Goal: Information Seeking & Learning: Get advice/opinions

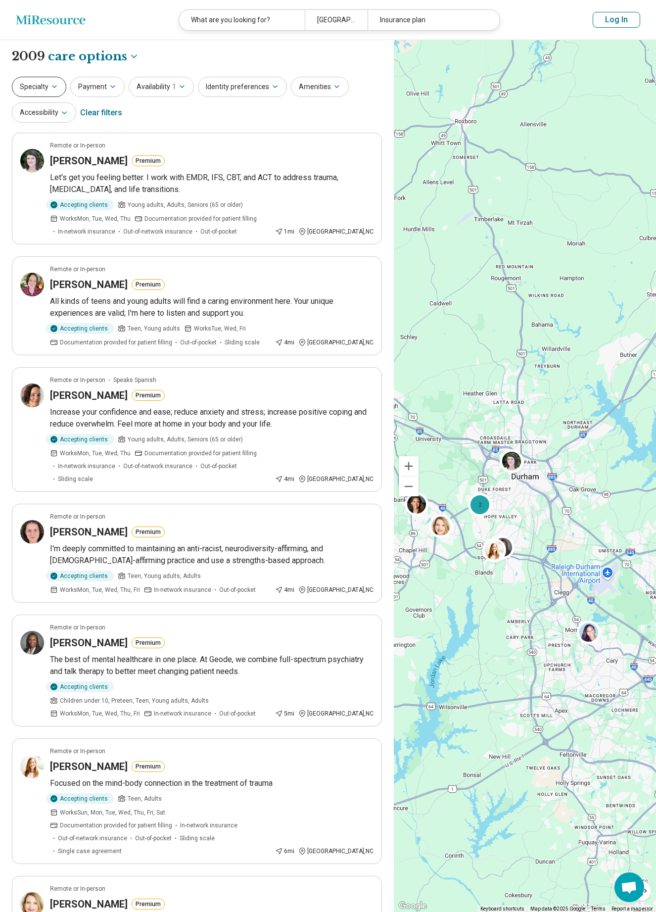
click at [54, 87] on icon "button" at bounding box center [54, 87] width 8 height 8
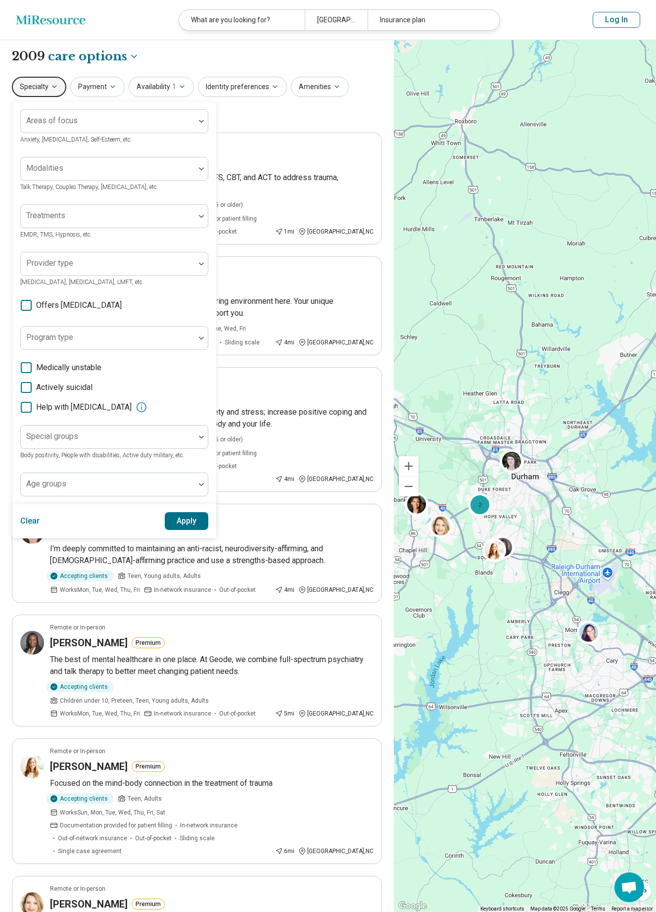
click at [54, 87] on icon "button" at bounding box center [54, 87] width 8 height 8
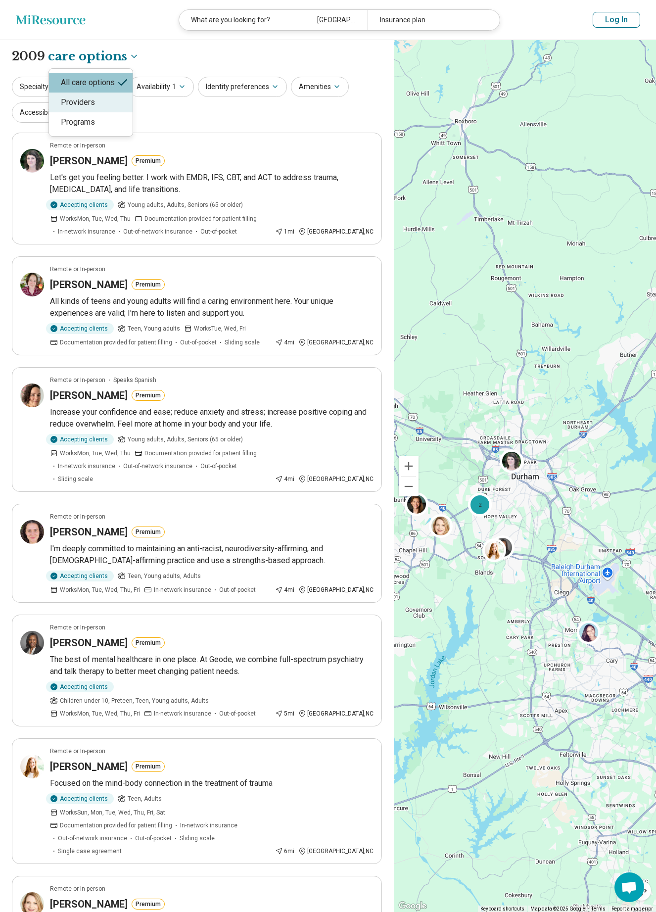
click at [112, 97] on div "Providers" at bounding box center [91, 103] width 84 height 20
select select "********"
click at [85, 85] on button "Payment" at bounding box center [97, 87] width 54 height 20
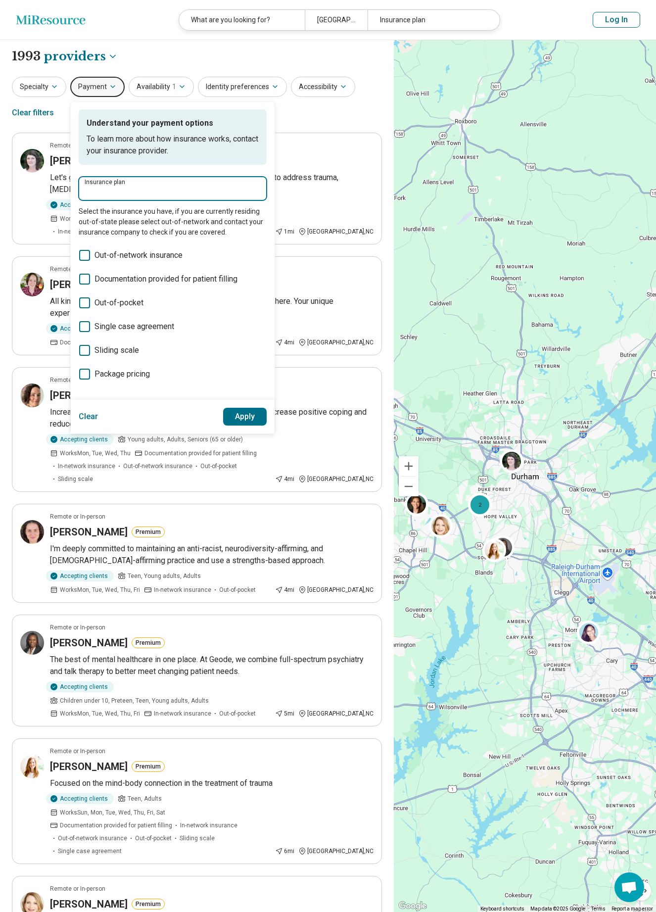
click at [121, 190] on input "Insurance plan" at bounding box center [173, 192] width 176 height 12
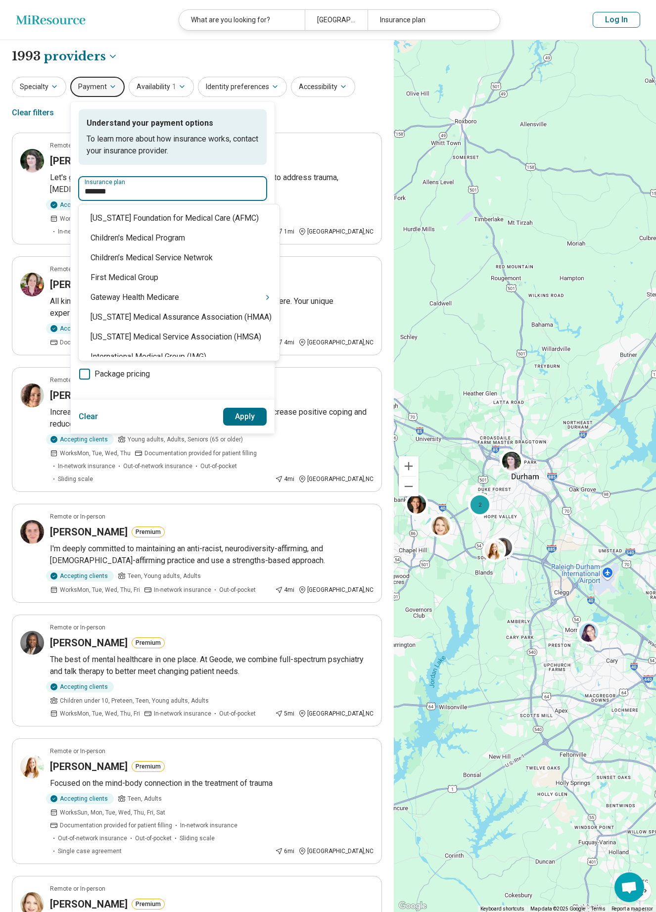
type input "********"
click at [132, 222] on div "Medicaid" at bounding box center [170, 218] width 183 height 20
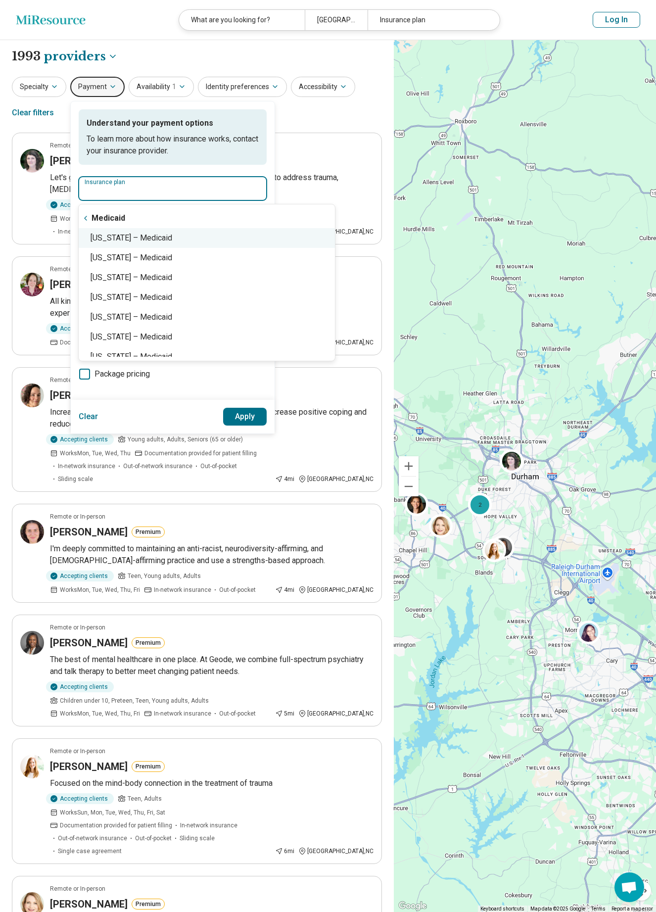
click at [130, 235] on div "[US_STATE] – Medicaid" at bounding box center [207, 238] width 256 height 20
type input "**********"
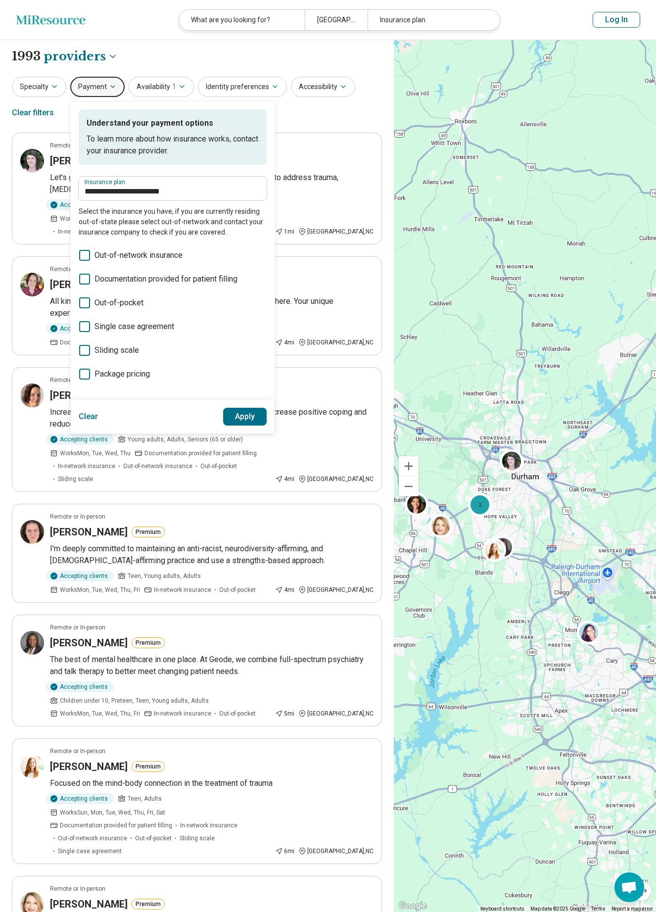
click at [232, 412] on button "Apply" at bounding box center [245, 417] width 44 height 18
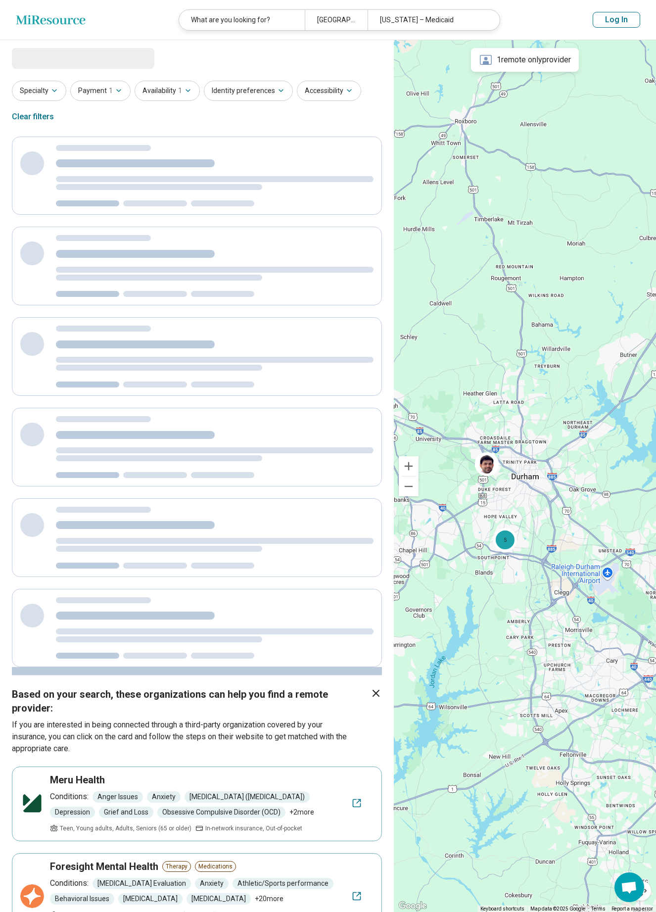
select select "********"
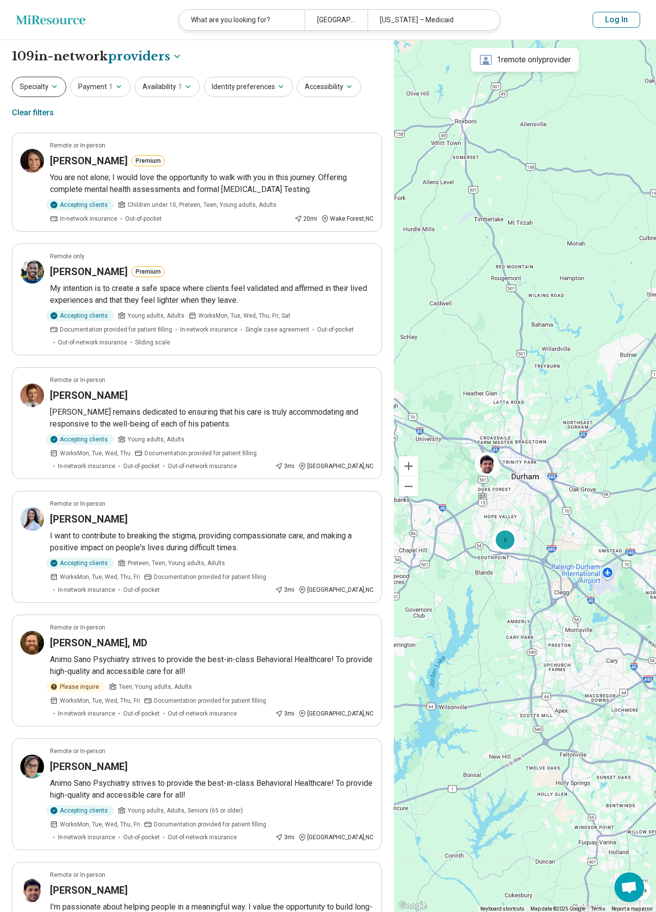
click at [50, 91] on button "Specialty" at bounding box center [39, 87] width 54 height 20
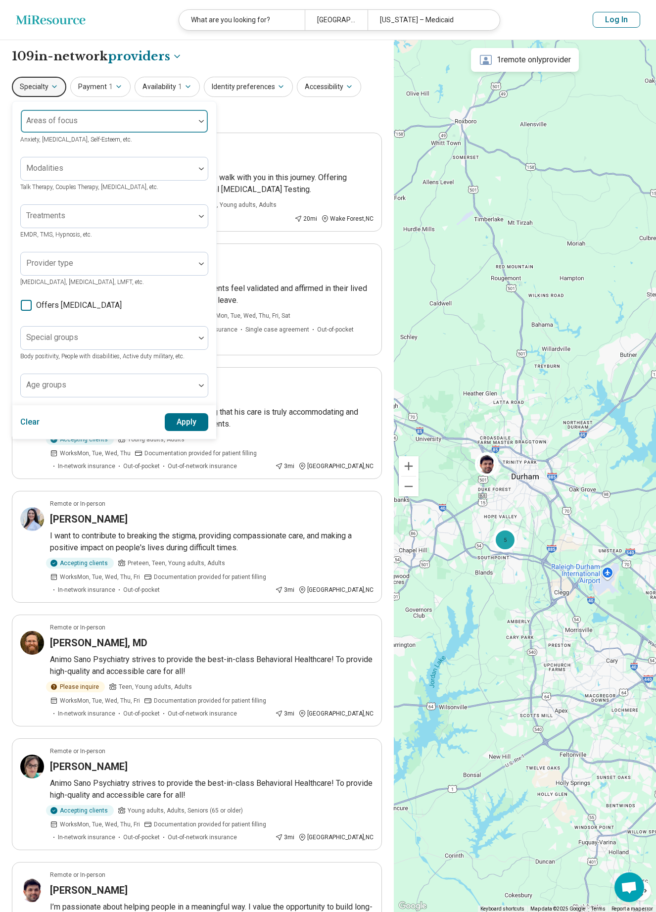
click at [205, 124] on div at bounding box center [201, 121] width 13 height 23
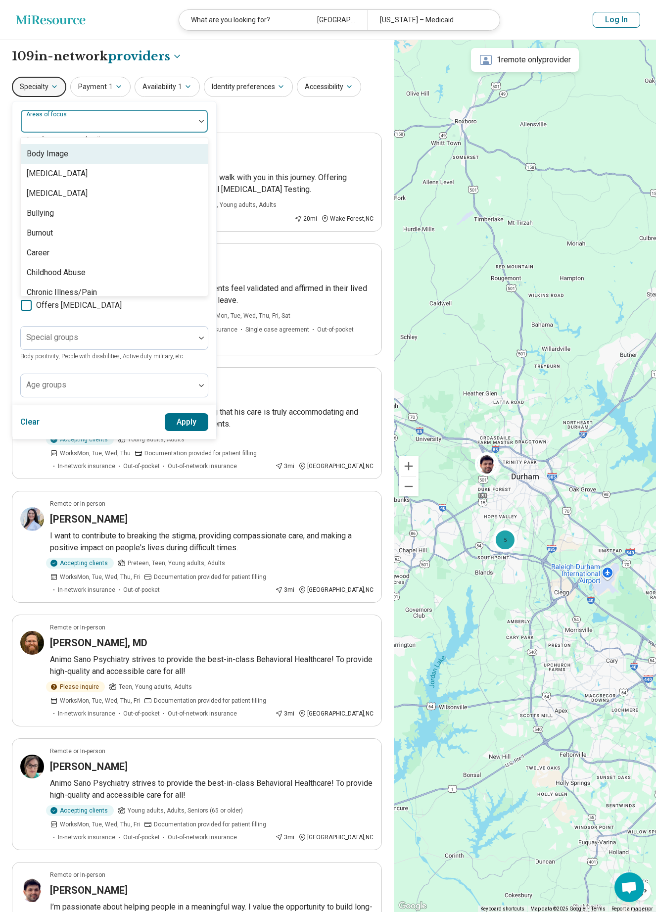
scroll to position [333, 0]
click at [203, 121] on img at bounding box center [201, 121] width 5 height 3
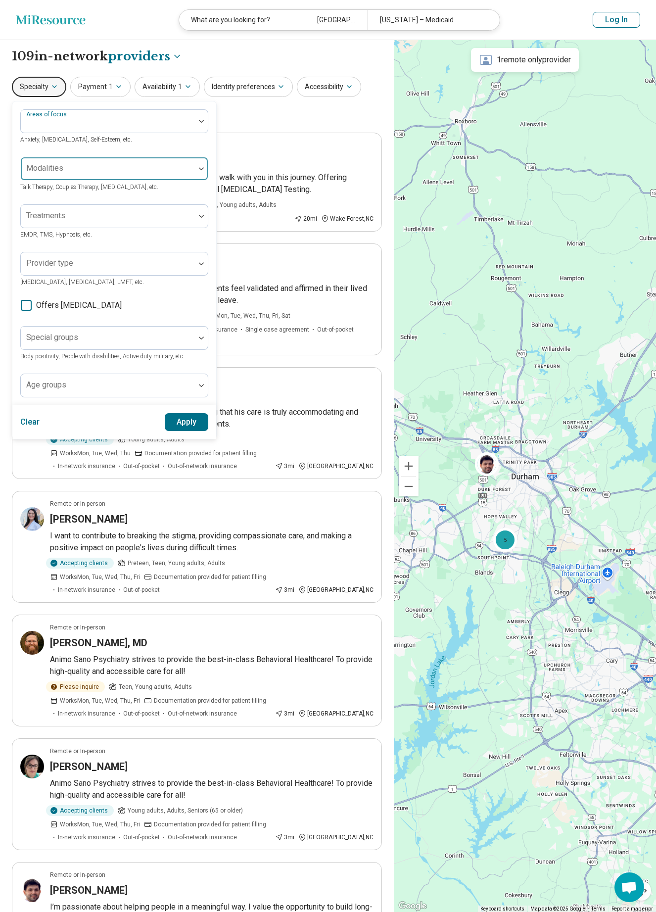
click at [197, 166] on div at bounding box center [201, 168] width 13 height 23
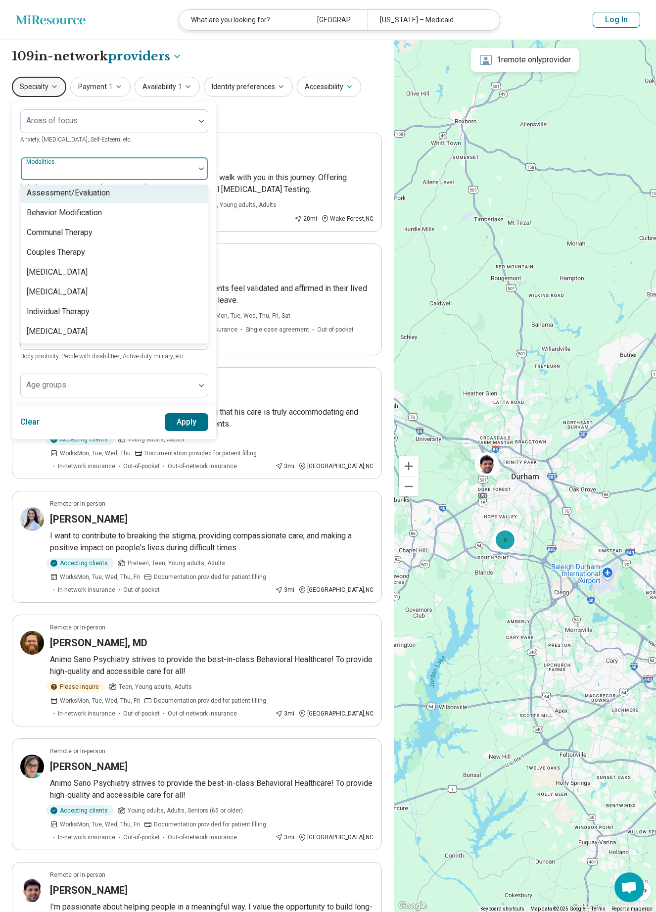
scroll to position [0, 0]
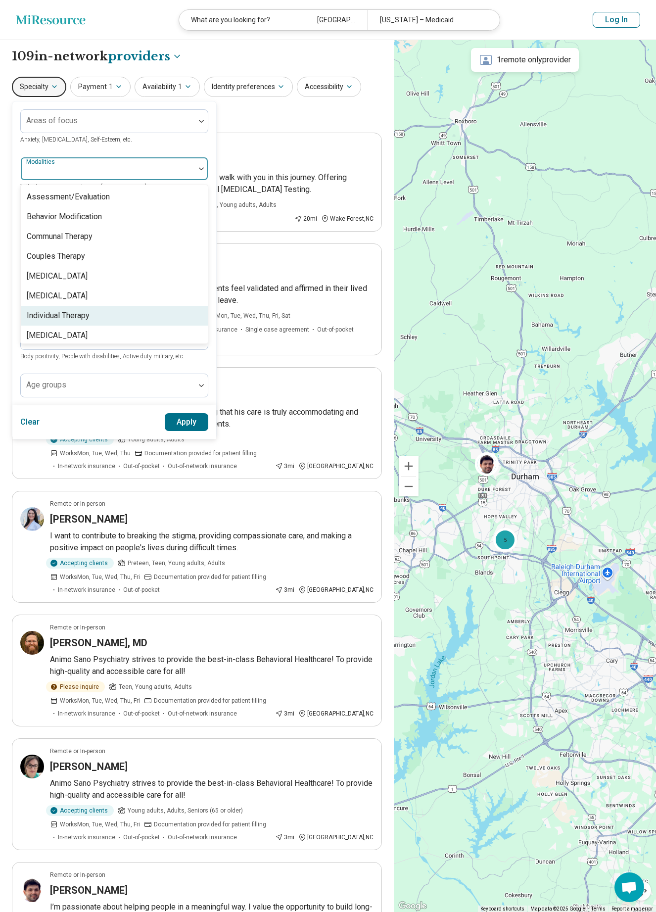
click at [93, 314] on div "Individual Therapy" at bounding box center [114, 316] width 187 height 20
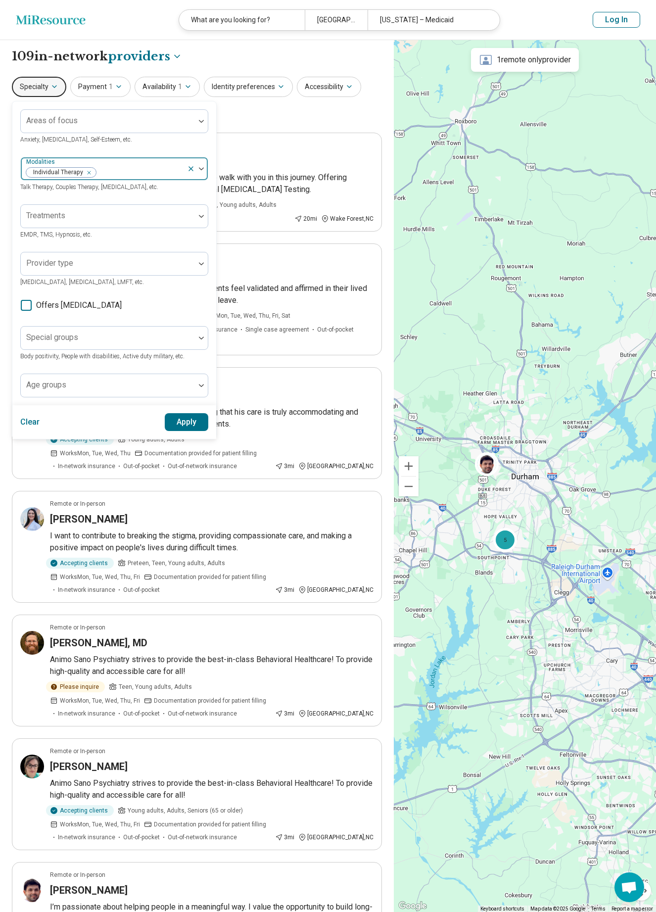
click at [201, 166] on div at bounding box center [197, 168] width 21 height 23
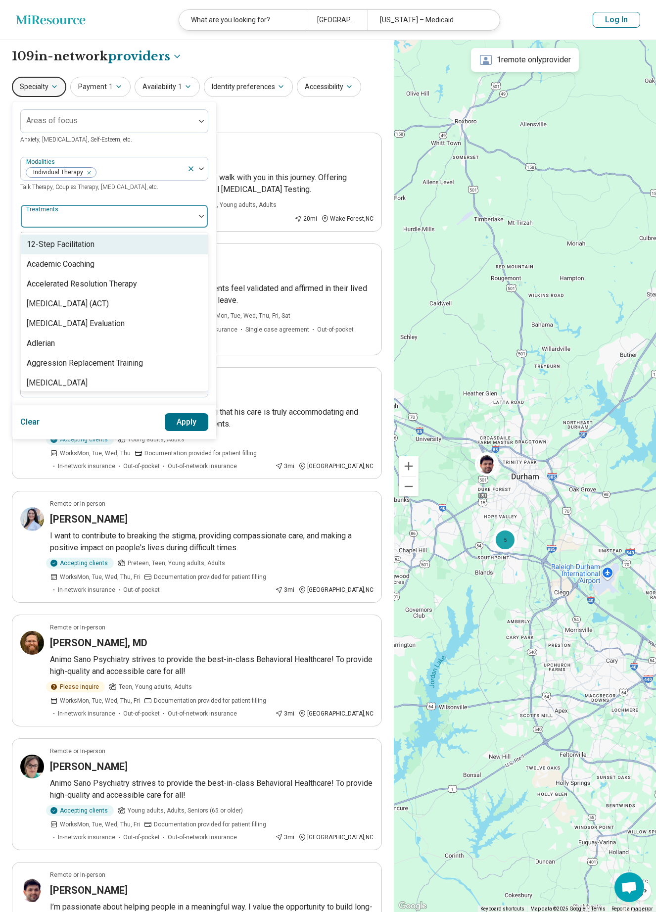
click at [200, 214] on div at bounding box center [201, 216] width 13 height 23
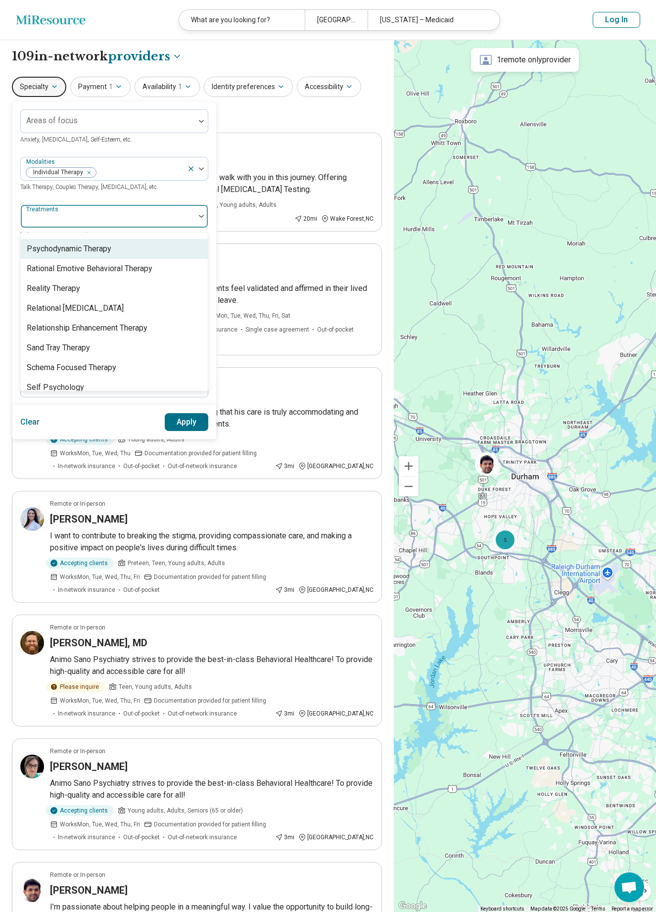
scroll to position [1669, 0]
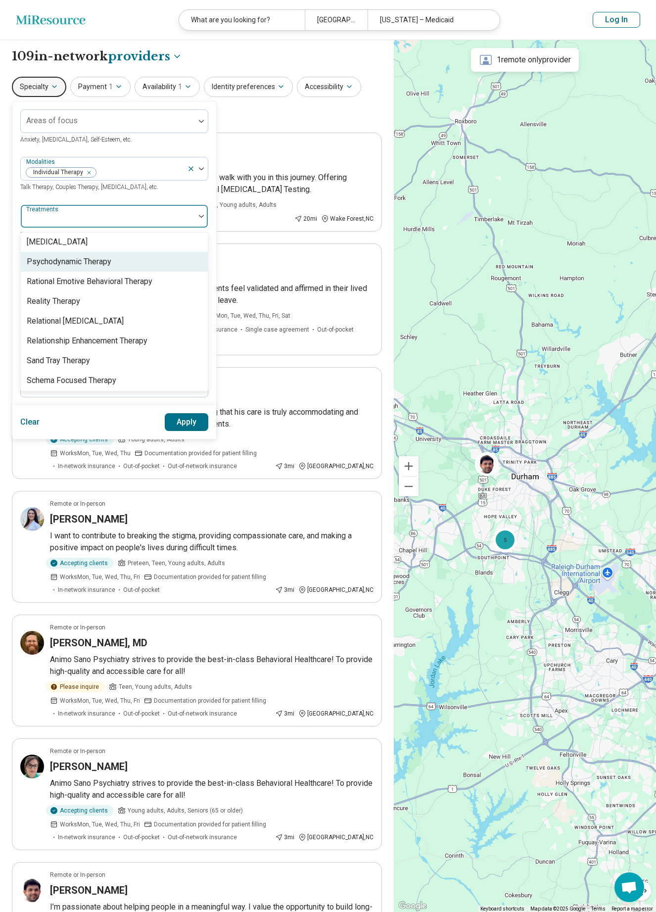
click at [184, 258] on div "Psychodynamic Therapy" at bounding box center [114, 262] width 187 height 20
click at [198, 216] on div at bounding box center [201, 216] width 13 height 3
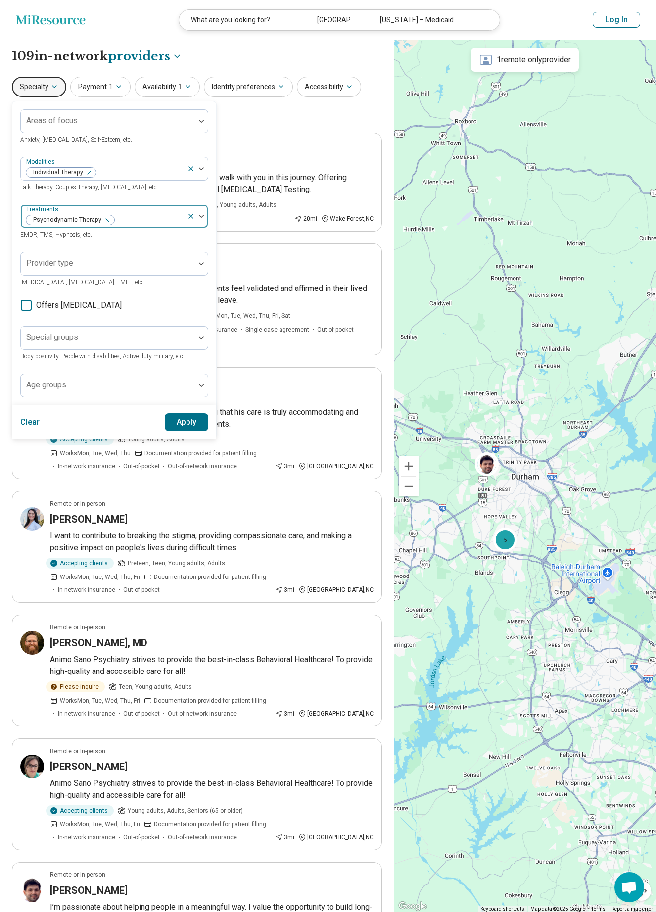
scroll to position [0, 0]
click at [205, 214] on div at bounding box center [201, 215] width 13 height 3
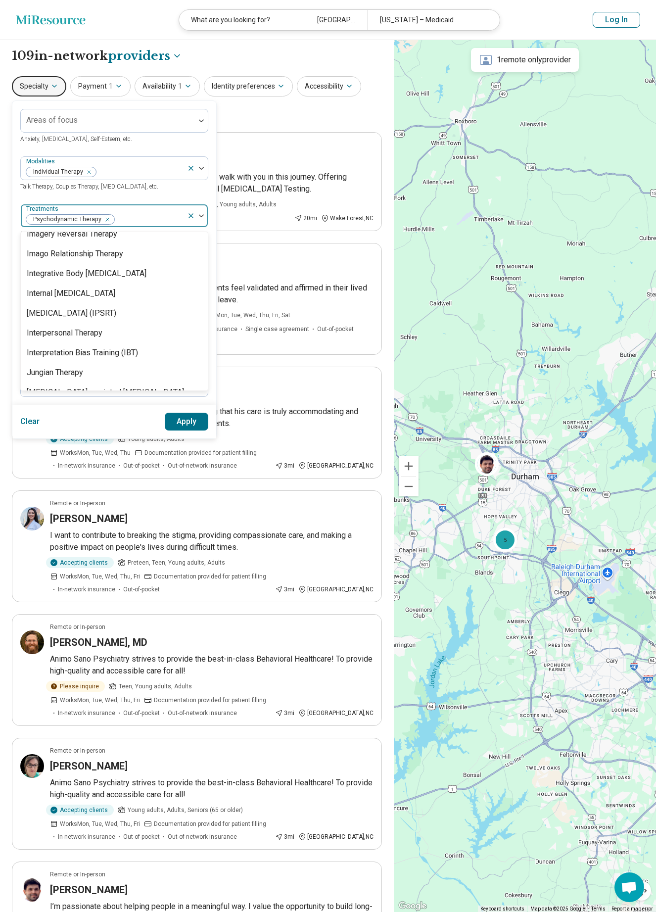
scroll to position [1073, 0]
click at [125, 339] on div "Interpersonal Therapy" at bounding box center [114, 331] width 187 height 20
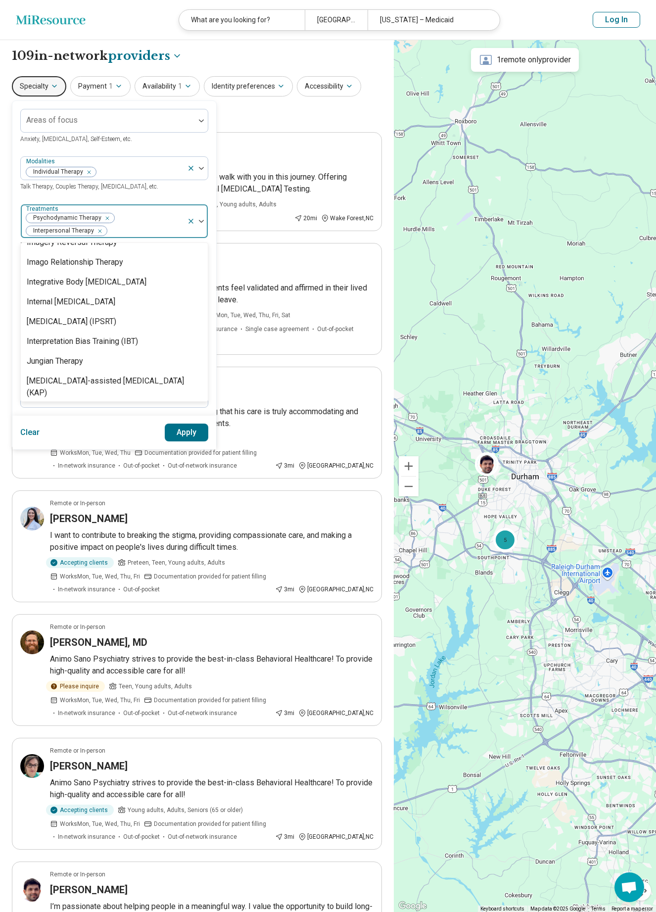
click at [204, 221] on div at bounding box center [201, 221] width 13 height 3
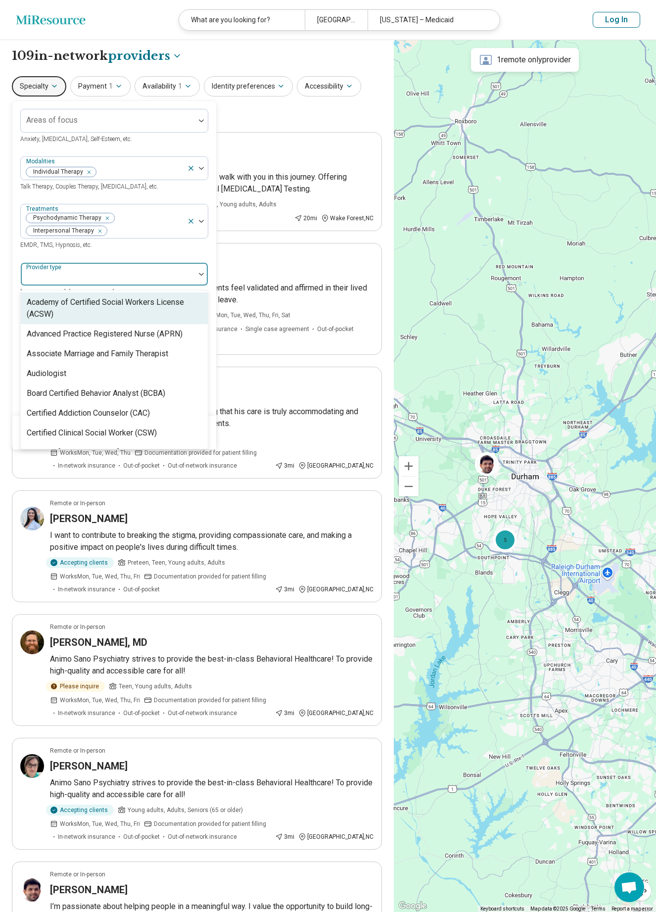
click at [201, 274] on img at bounding box center [201, 274] width 5 height 3
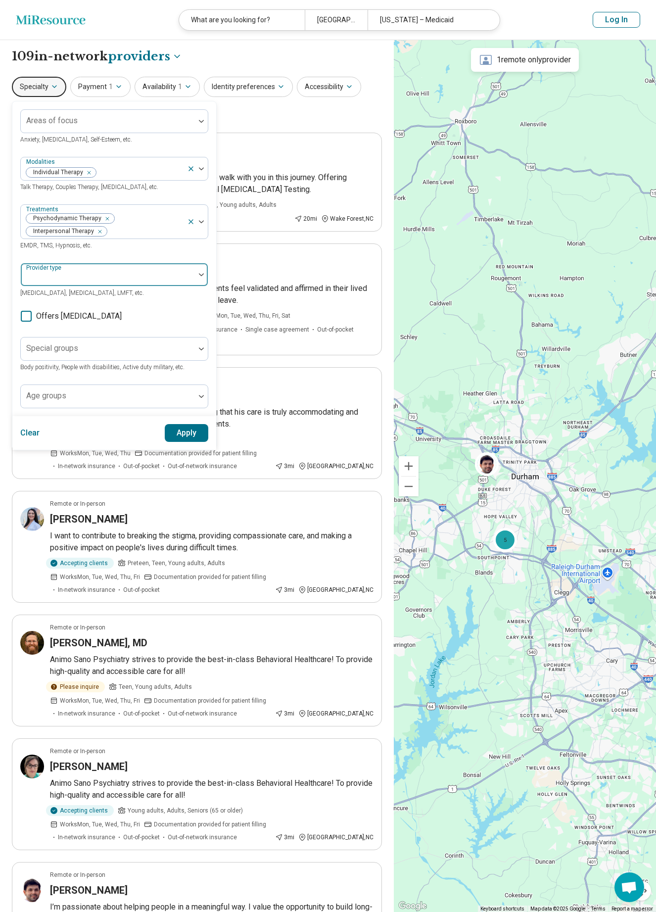
click at [201, 274] on img at bounding box center [201, 274] width 5 height 3
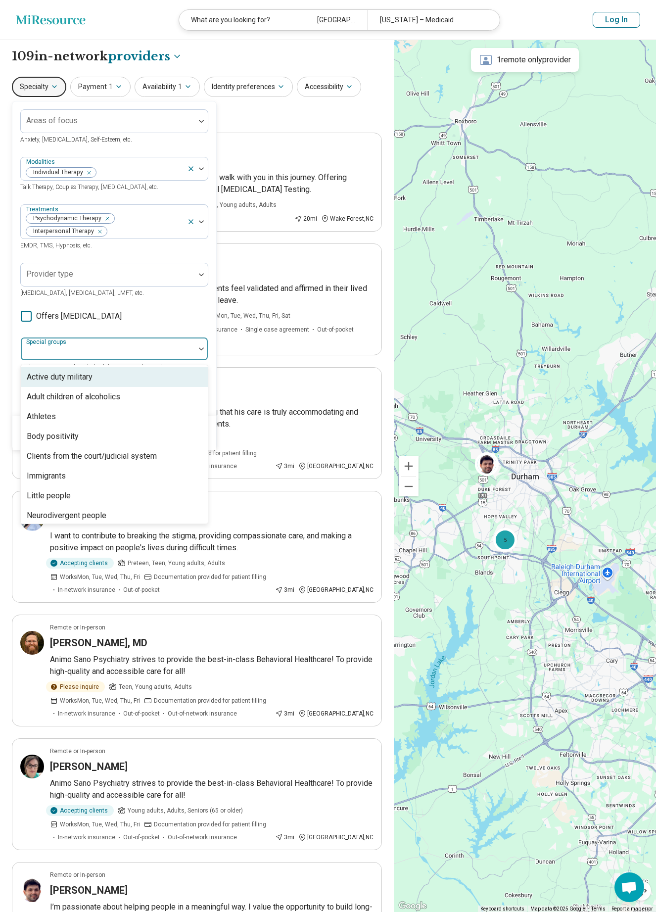
click at [205, 348] on div at bounding box center [201, 348] width 13 height 3
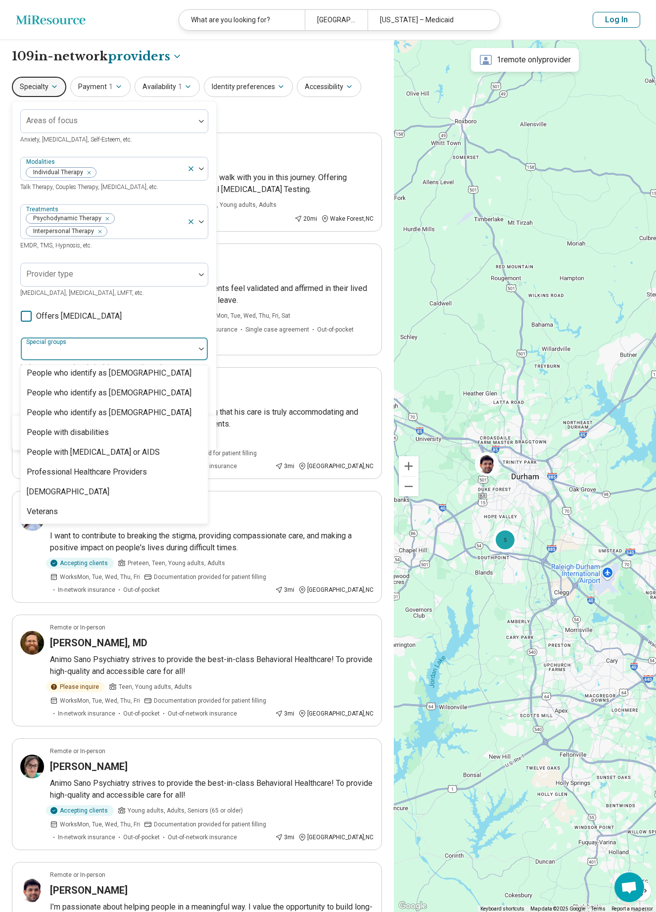
scroll to position [301, 0]
click at [114, 488] on div "[DEMOGRAPHIC_DATA]" at bounding box center [114, 492] width 187 height 20
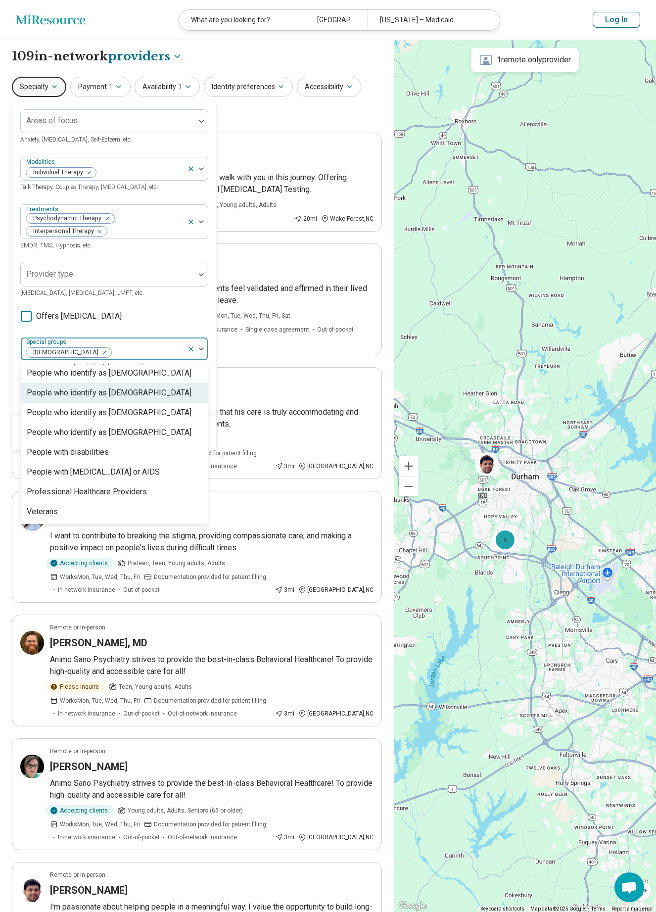
click at [203, 349] on img at bounding box center [201, 348] width 5 height 3
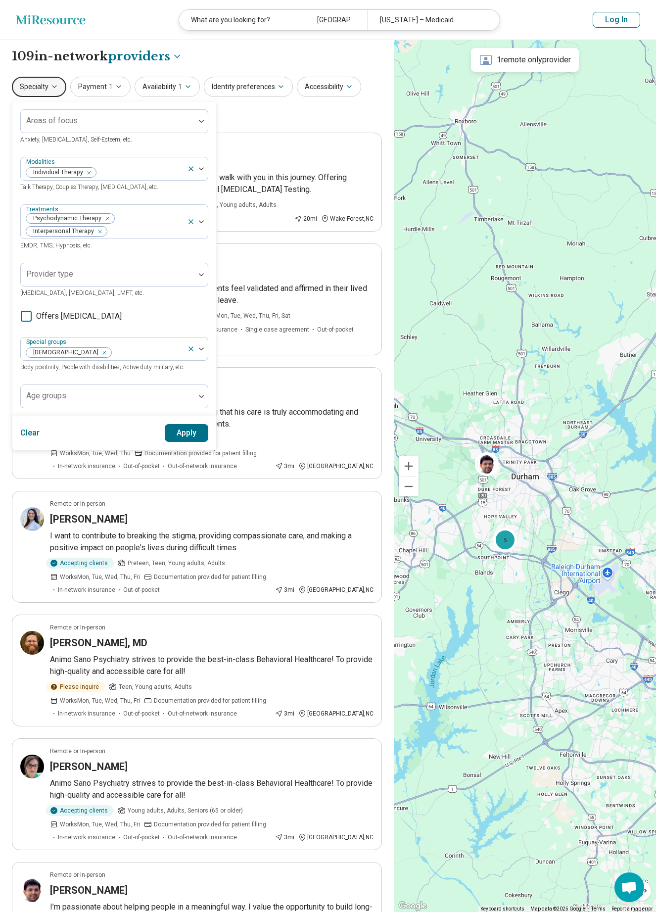
click at [181, 431] on button "Apply" at bounding box center [187, 433] width 44 height 18
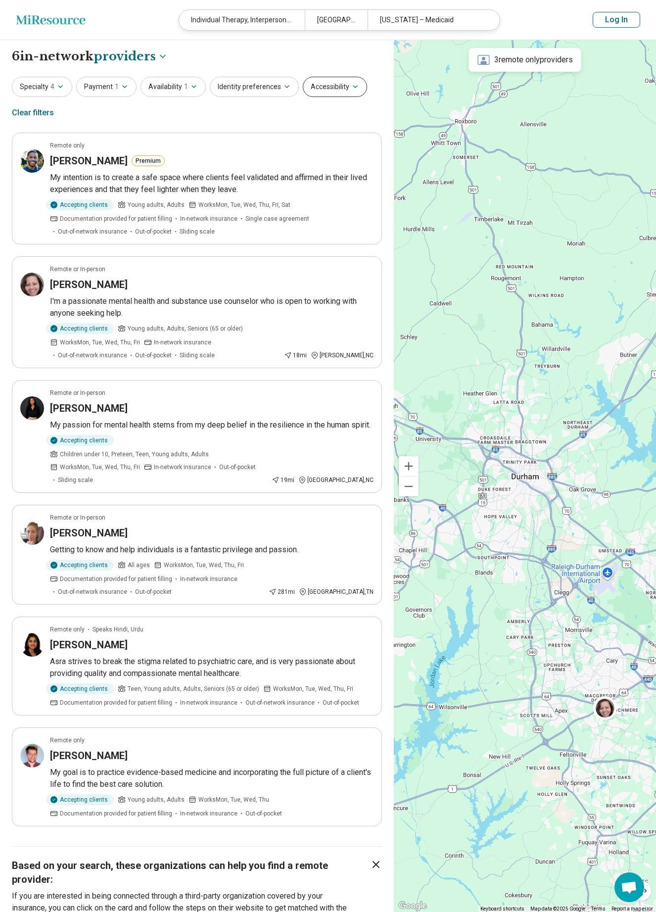
click at [312, 88] on button "Accessibility" at bounding box center [335, 87] width 64 height 20
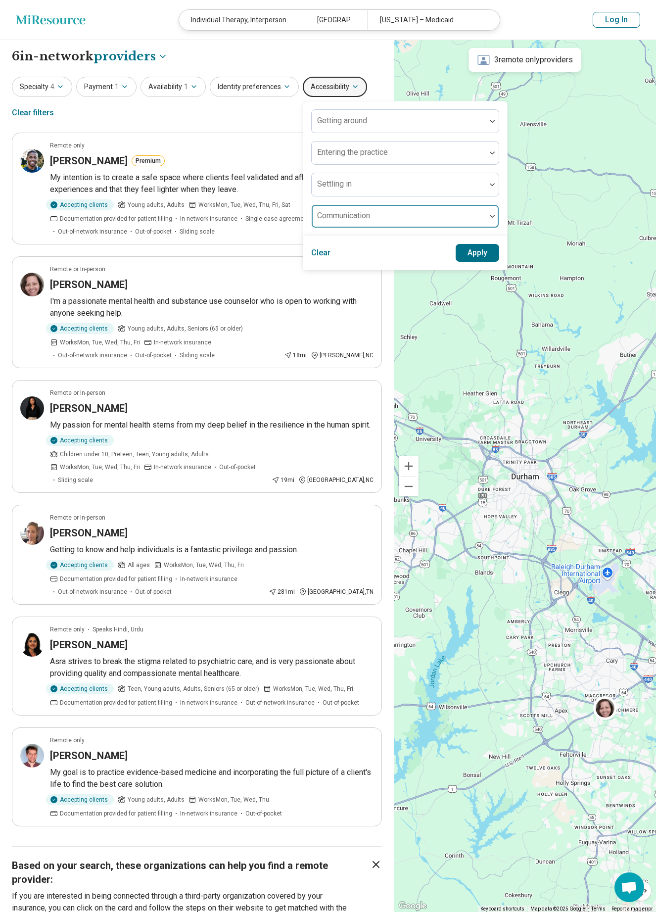
click at [344, 213] on div "Communication" at bounding box center [405, 216] width 188 height 24
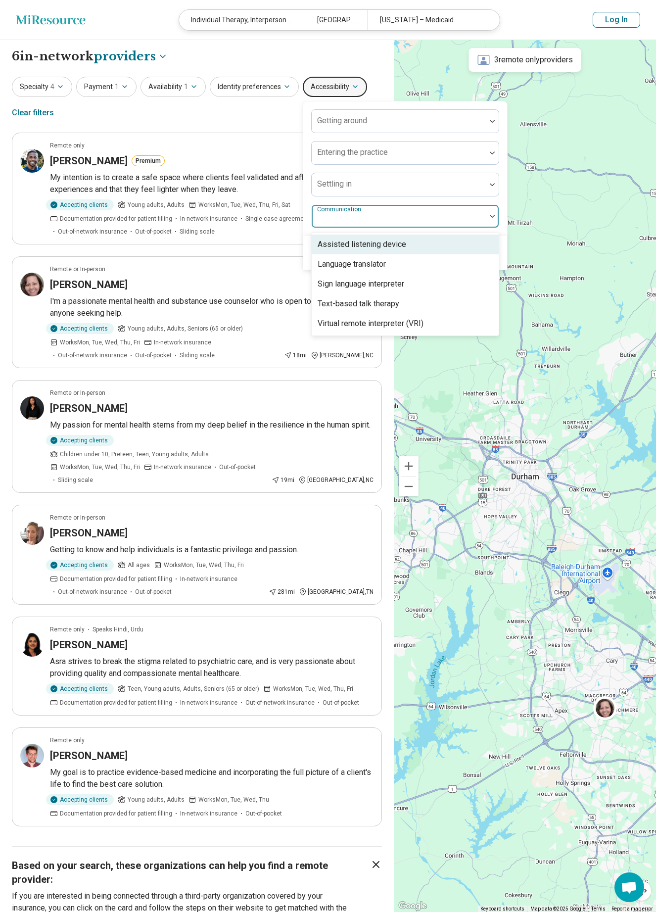
click at [344, 213] on div at bounding box center [399, 220] width 166 height 14
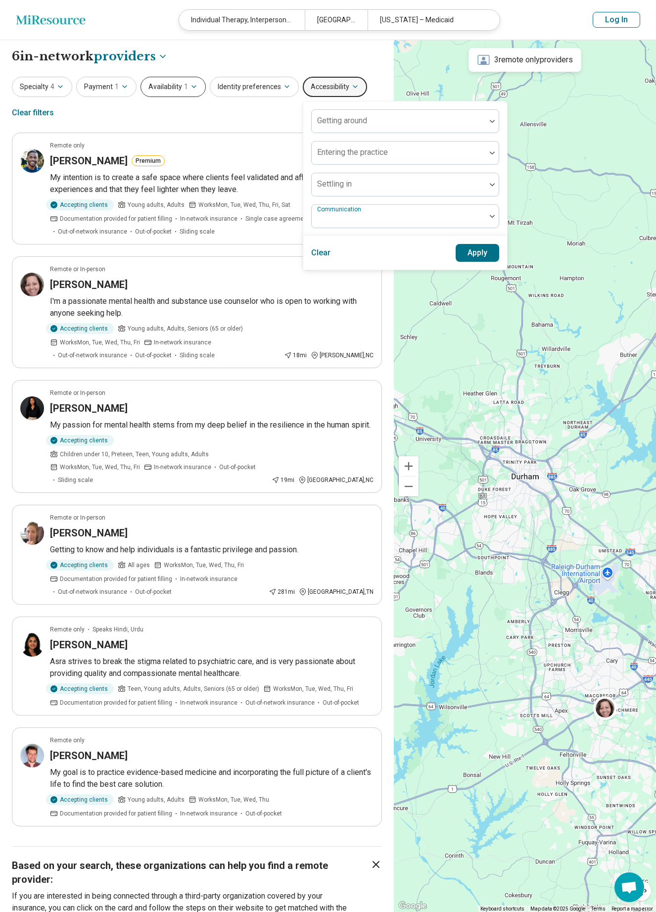
click at [162, 89] on button "Availability 1" at bounding box center [173, 87] width 65 height 20
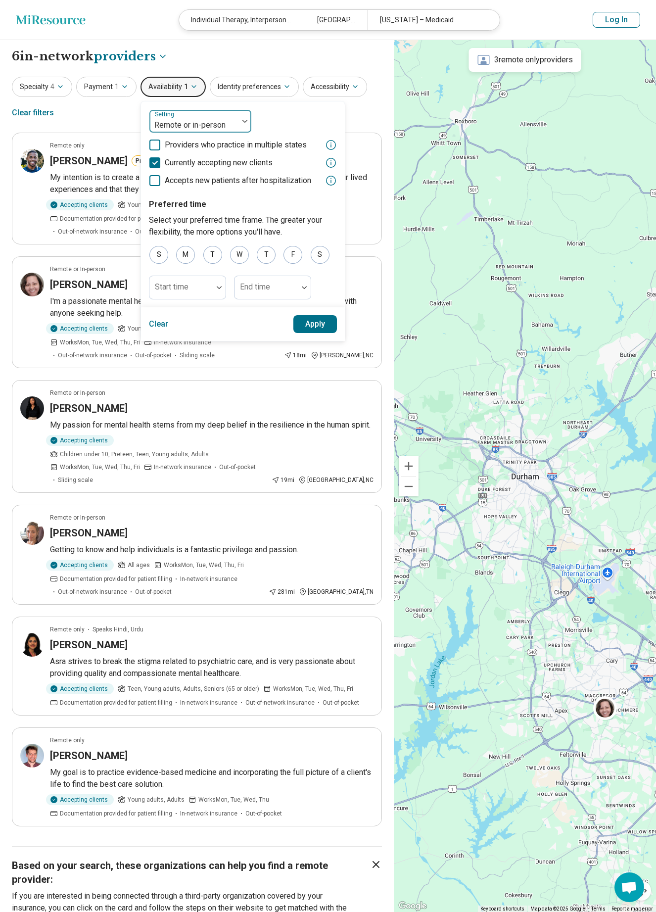
click at [164, 118] on div at bounding box center [193, 125] width 81 height 14
click at [160, 171] on div "In-person" at bounding box center [172, 169] width 34 height 12
click at [294, 320] on button "Apply" at bounding box center [315, 324] width 44 height 18
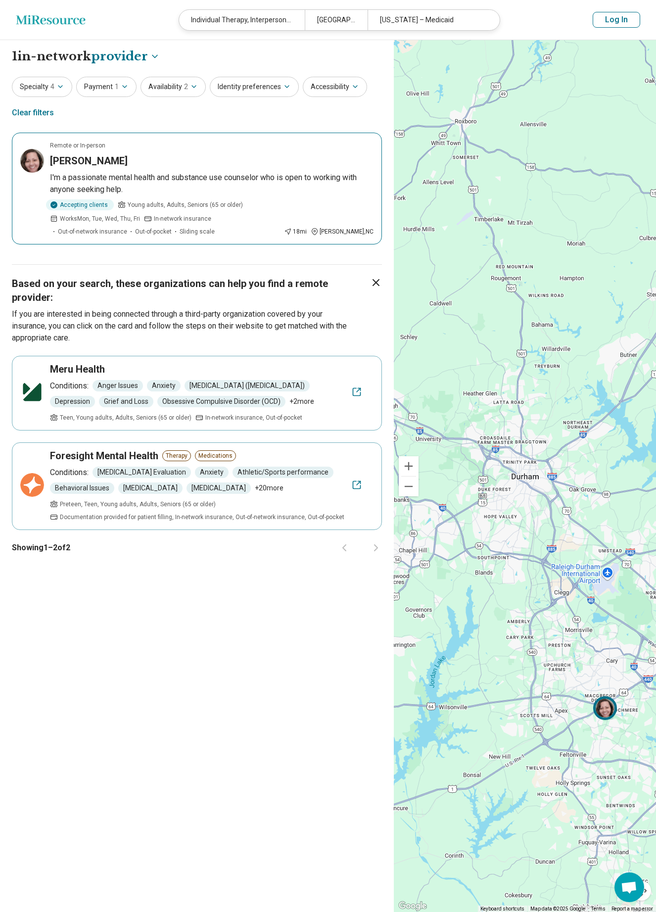
click at [218, 179] on p "I'm a passionate mental health and substance use counselor who is open to worki…" at bounding box center [212, 184] width 324 height 24
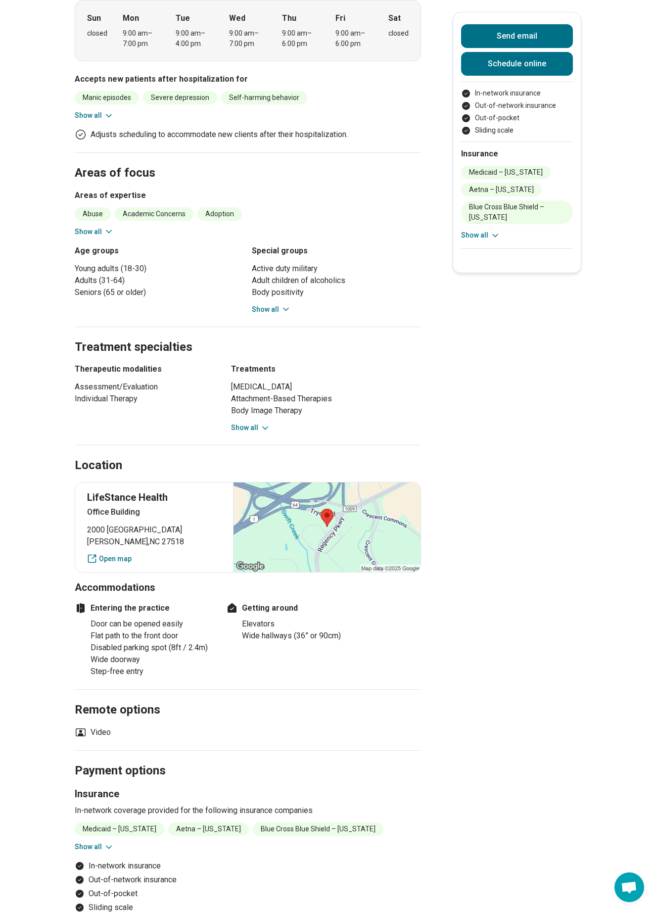
scroll to position [311, 0]
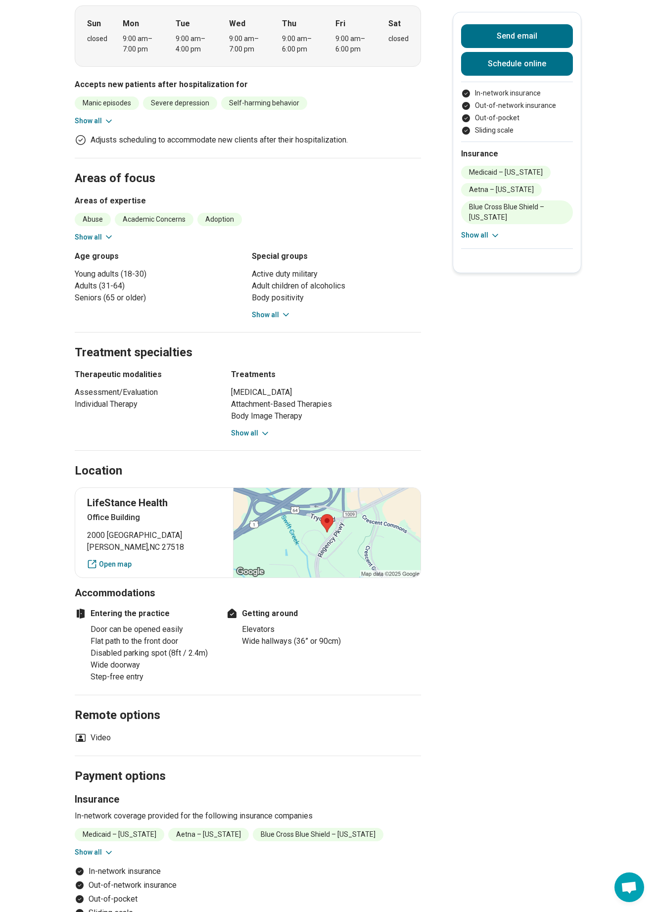
click at [86, 233] on button "Show all" at bounding box center [94, 237] width 39 height 10
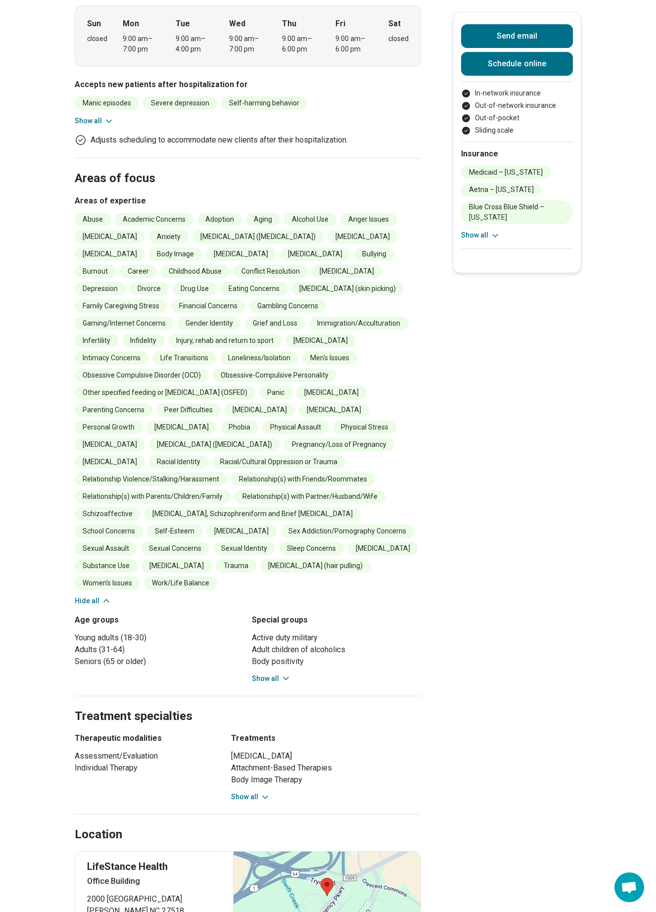
click at [266, 675] on button "Show all" at bounding box center [271, 678] width 39 height 10
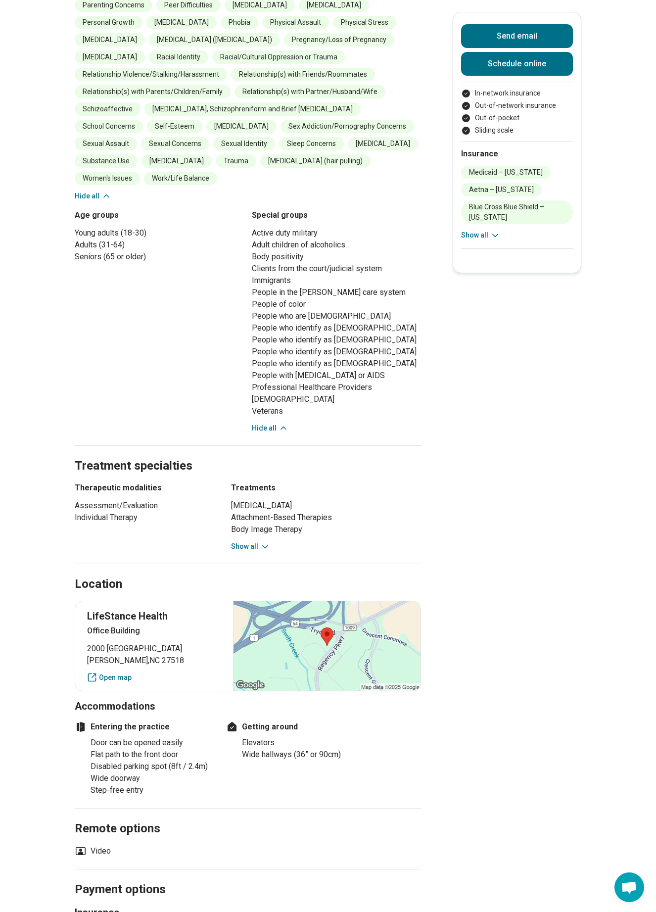
scroll to position [715, 0]
click at [325, 654] on div at bounding box center [327, 646] width 188 height 90
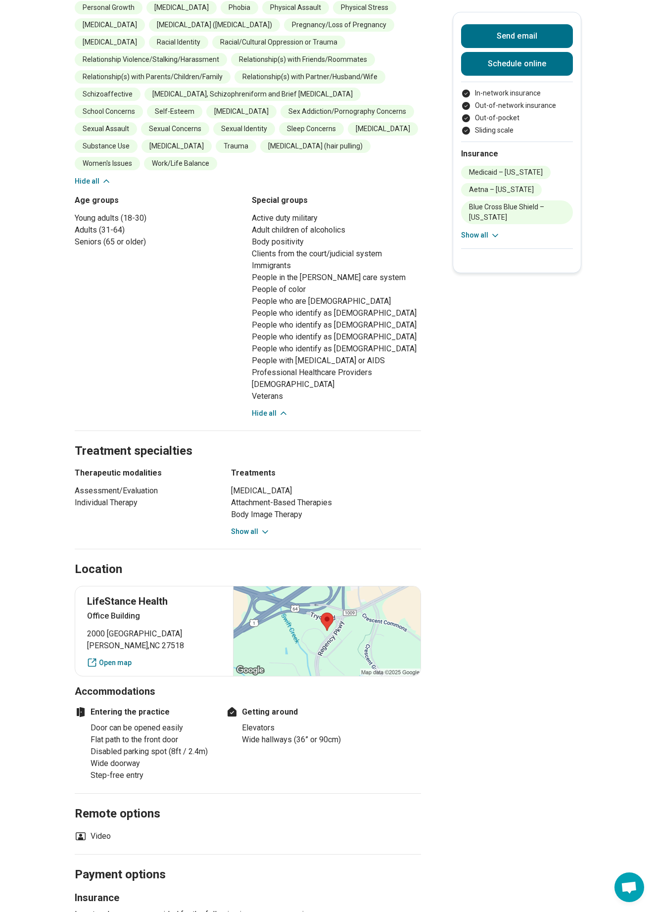
scroll to position [730, 0]
click at [105, 665] on link "Open map" at bounding box center [154, 663] width 134 height 10
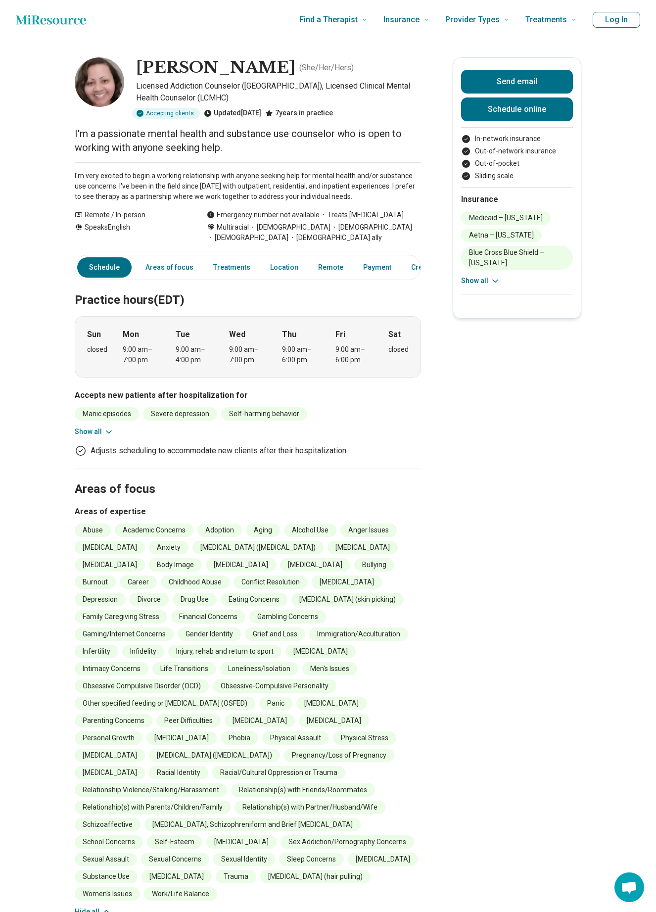
scroll to position [0, 0]
